Goal: Find contact information: Find contact information

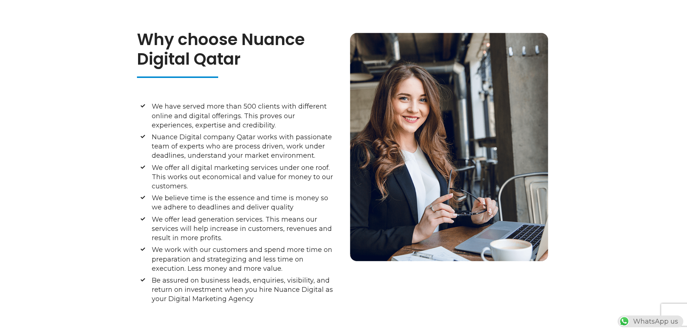
scroll to position [3058, 0]
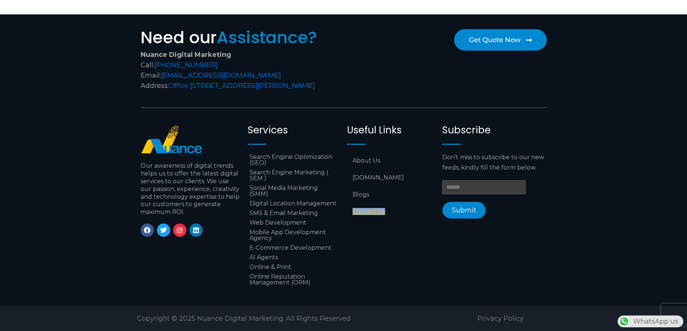
click at [367, 204] on link "Contact Us" at bounding box center [391, 211] width 88 height 17
